Goal: Navigation & Orientation: Find specific page/section

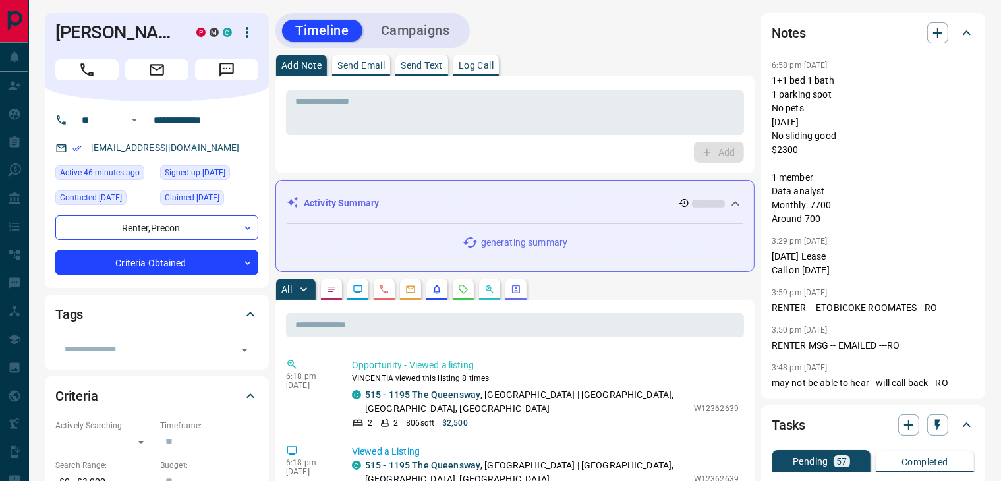
click at [408, 65] on p "Send Text" at bounding box center [421, 65] width 42 height 9
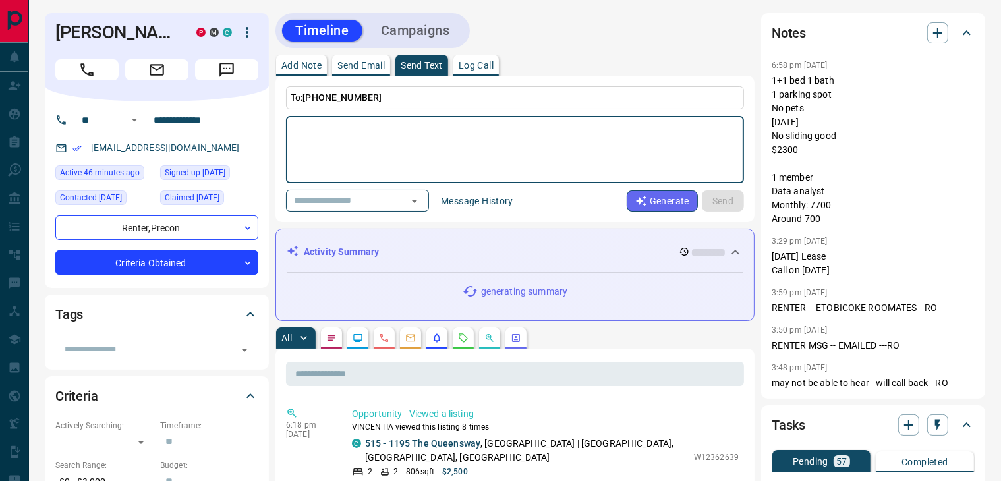
click at [360, 70] on button "Send Email" at bounding box center [361, 65] width 58 height 21
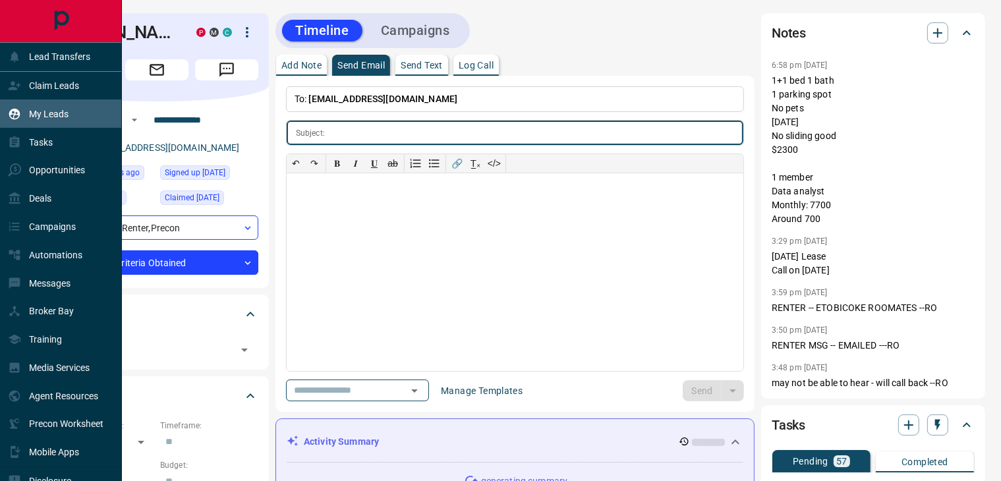
click at [40, 113] on p "My Leads" at bounding box center [49, 114] width 40 height 11
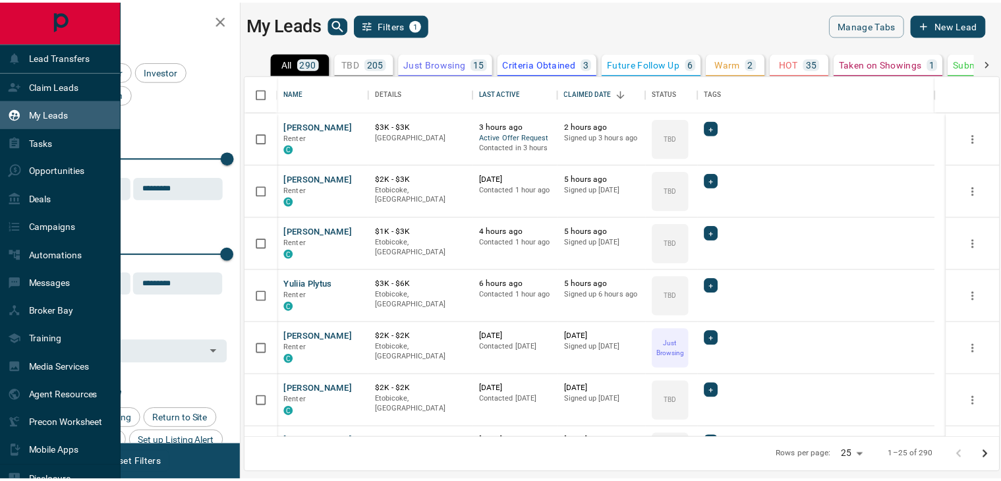
scroll to position [352, 752]
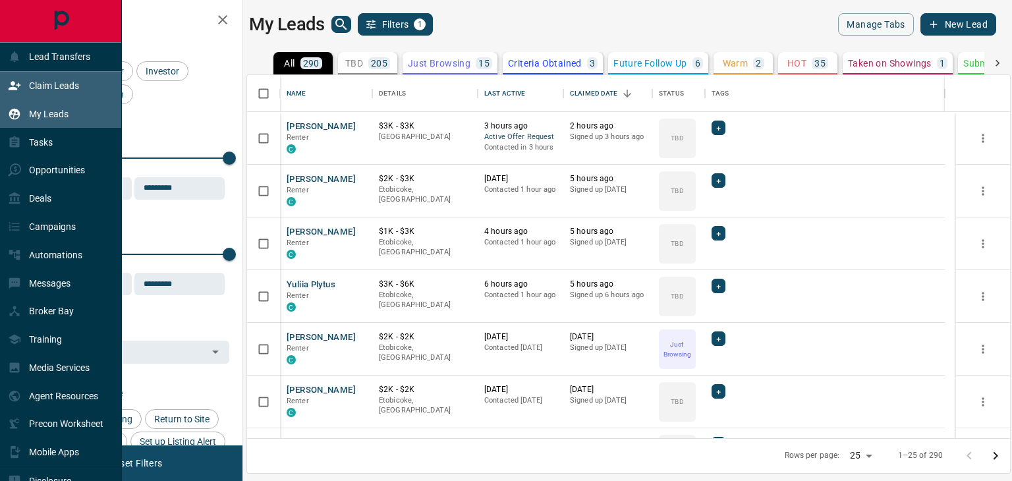
drag, startPoint x: 26, startPoint y: 86, endPoint x: 34, endPoint y: 86, distance: 7.3
click at [27, 86] on div "Claim Leads" at bounding box center [43, 86] width 71 height 22
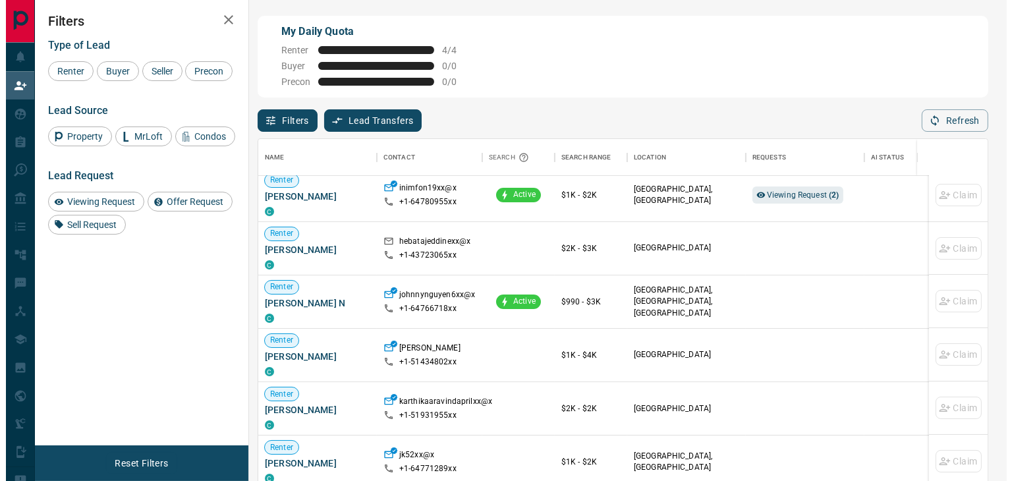
scroll to position [66, 0]
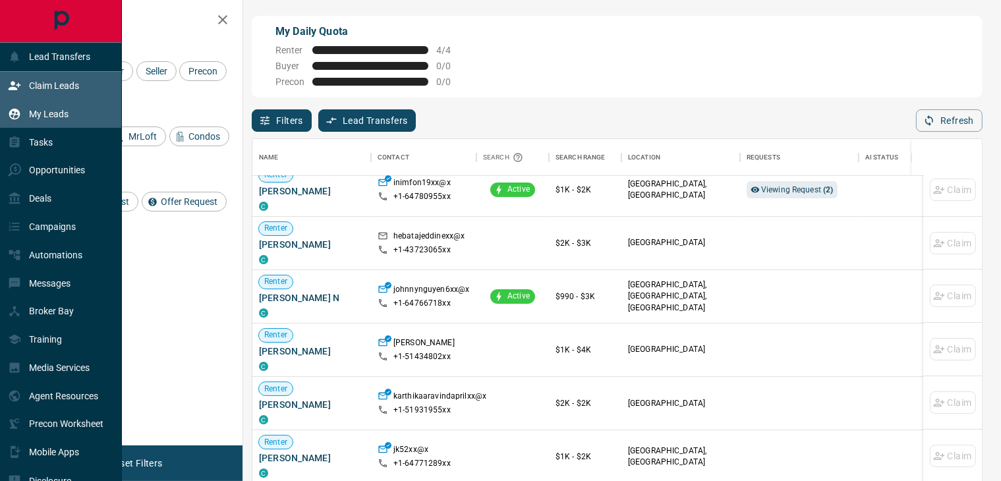
click at [25, 117] on div "My Leads" at bounding box center [38, 114] width 61 height 22
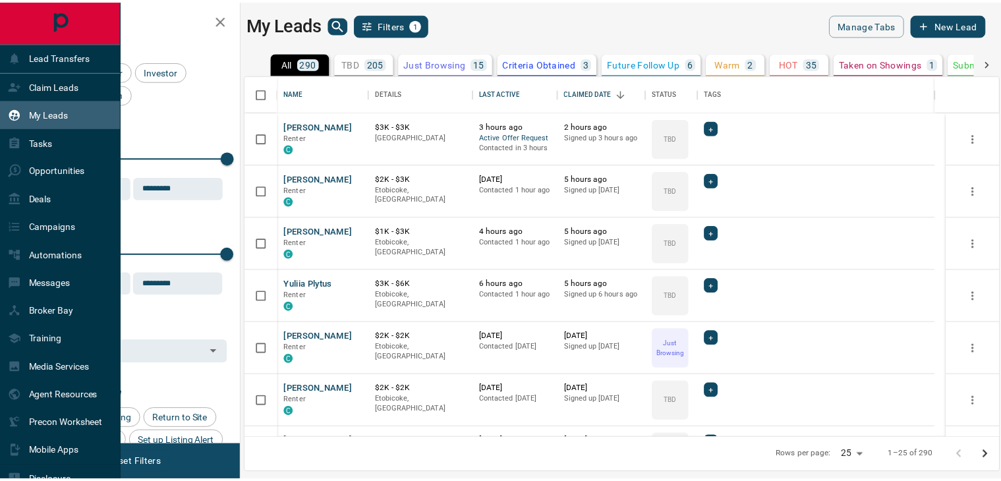
scroll to position [352, 752]
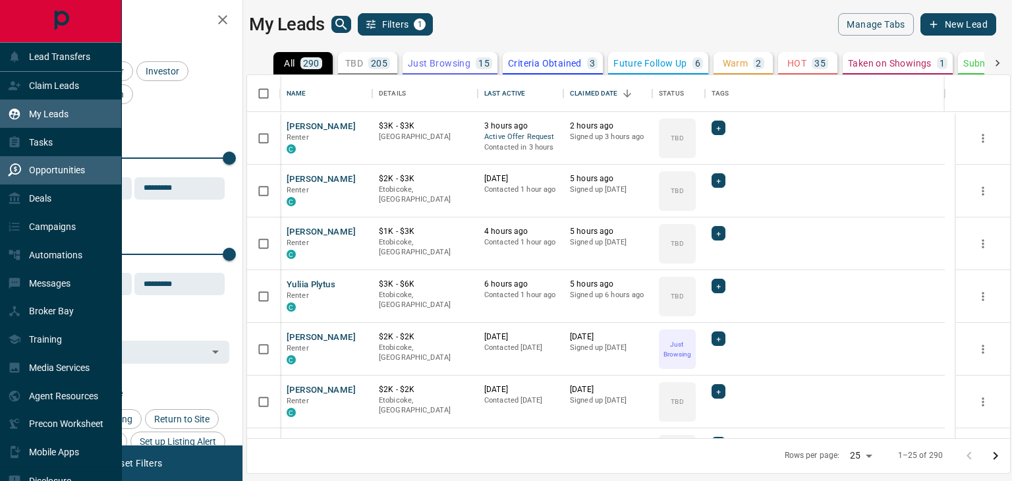
click at [36, 173] on p "Opportunities" at bounding box center [57, 170] width 56 height 11
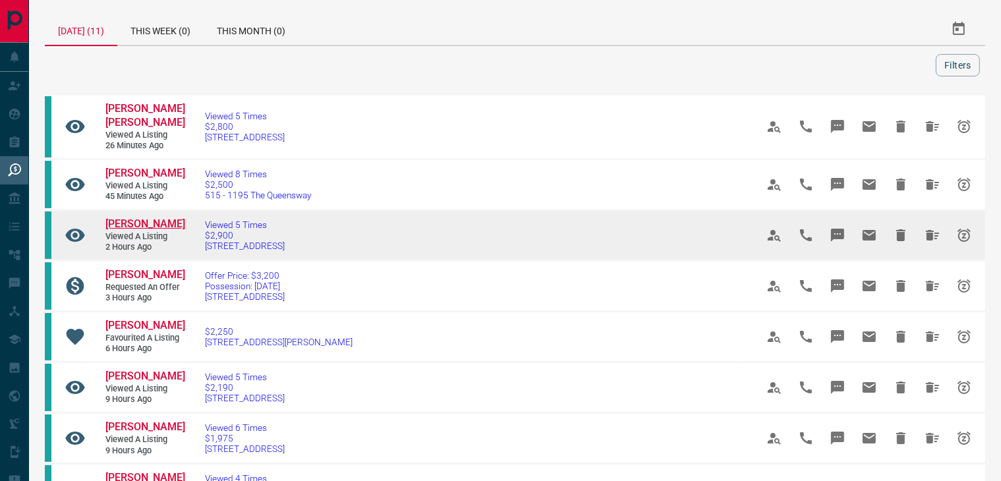
click at [132, 221] on span "[PERSON_NAME]" at bounding box center [145, 223] width 80 height 13
